Goal: Transaction & Acquisition: Purchase product/service

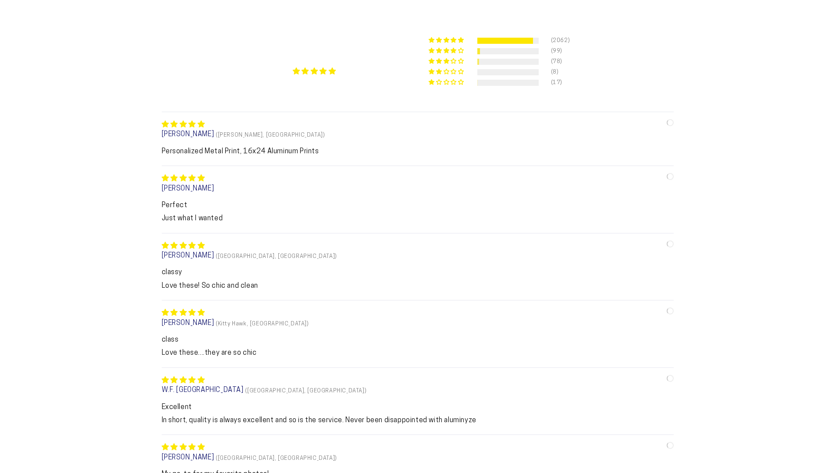
scroll to position [970, 0]
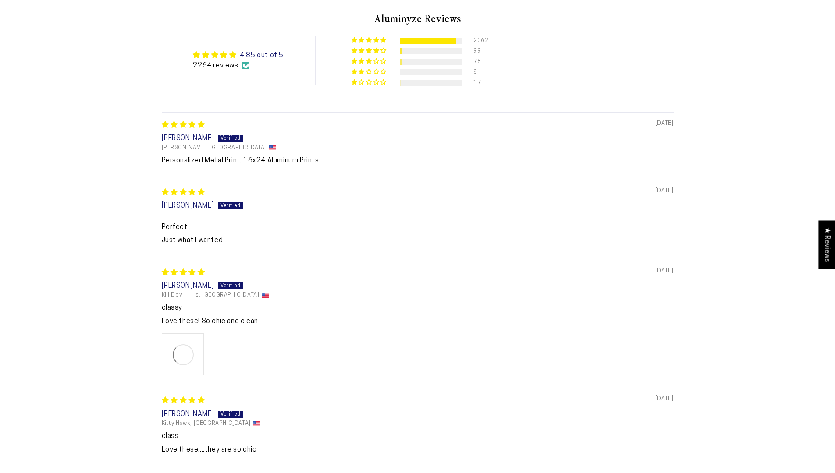
select select "**********"
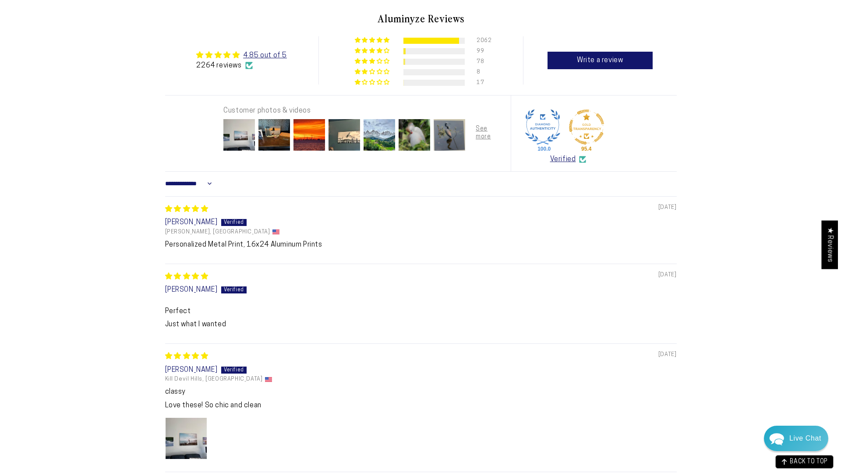
scroll to position [0, 0]
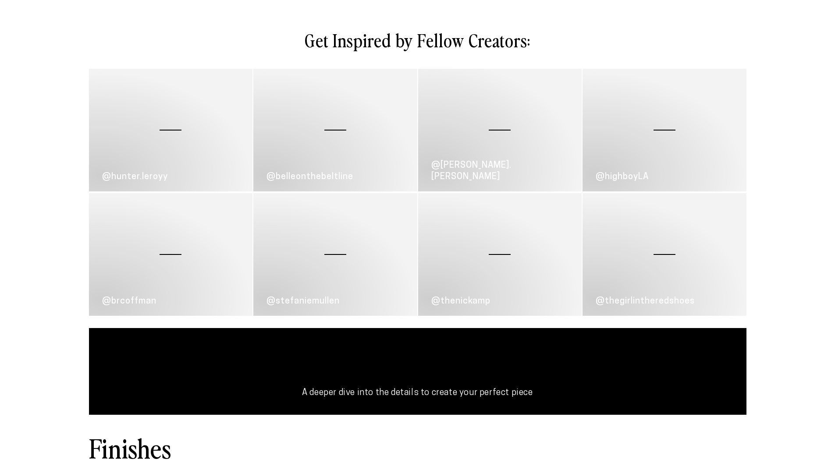
scroll to position [970, 0]
